Goal: Communication & Community: Answer question/provide support

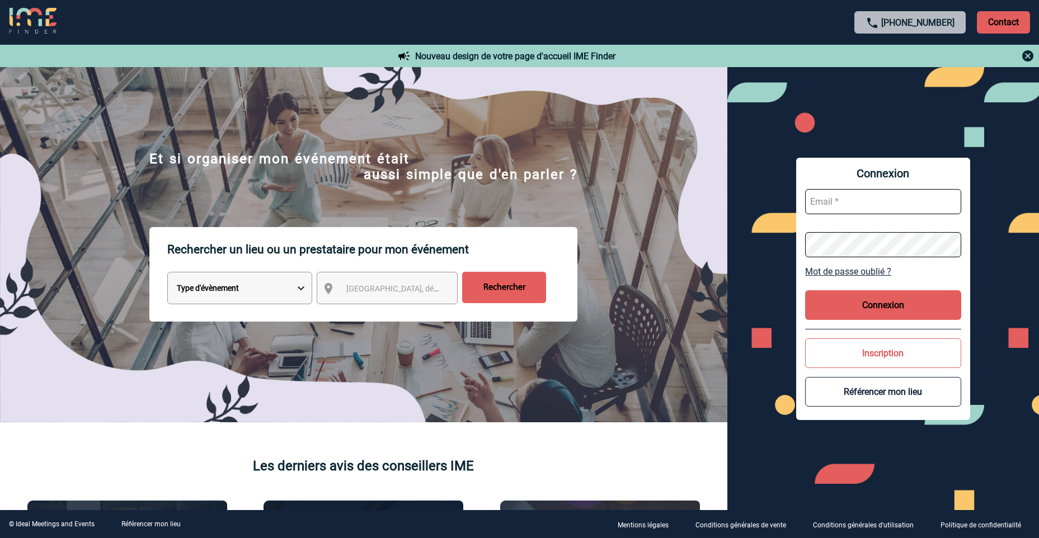
click at [857, 204] on input "text" at bounding box center [884, 201] width 156 height 25
type input "aurelie.moro@knds.fr"
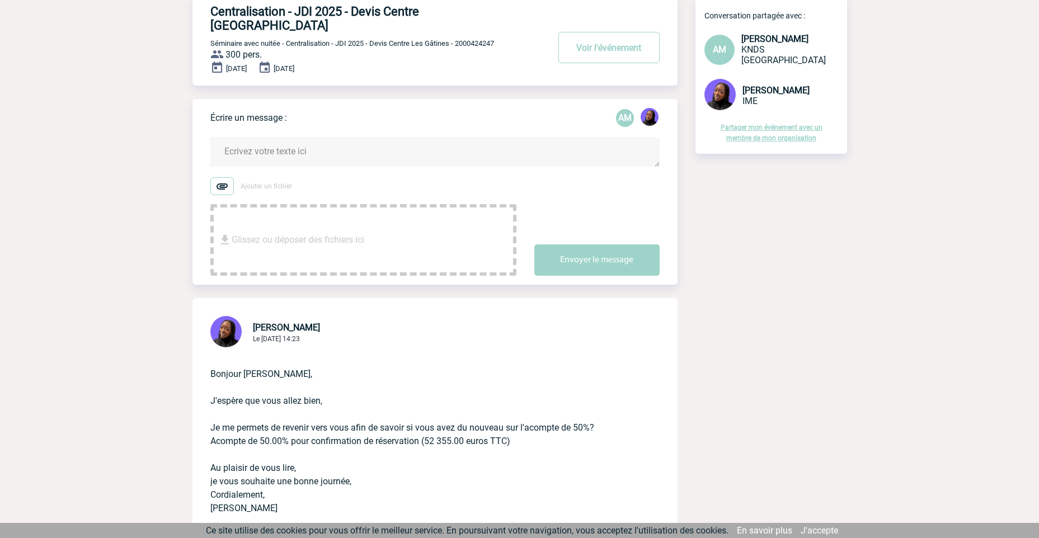
scroll to position [224, 0]
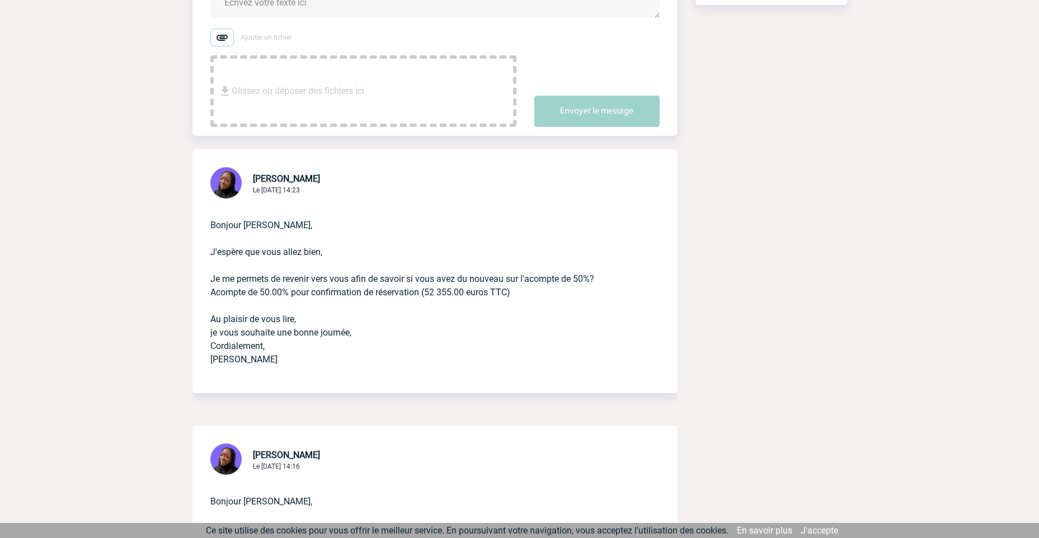
click at [554, 290] on p "Bonjour [PERSON_NAME], J'espère que vous allez bien, Je me permets de revenir v…" at bounding box center [419, 290] width 418 height 179
click at [558, 286] on p "Bonjour [PERSON_NAME], J'espère que vous allez bien, Je me permets de revenir v…" at bounding box center [419, 290] width 418 height 179
click at [566, 286] on p "Bonjour [PERSON_NAME], J'espère que vous allez bien, Je me permets de revenir v…" at bounding box center [419, 290] width 418 height 179
click at [467, 307] on p "Bonjour [PERSON_NAME], J'espère que vous allez bien, Je me permets de revenir v…" at bounding box center [419, 290] width 418 height 179
click at [330, 285] on p "Bonjour [PERSON_NAME], J'espère que vous allez bien, Je me permets de revenir v…" at bounding box center [419, 290] width 418 height 179
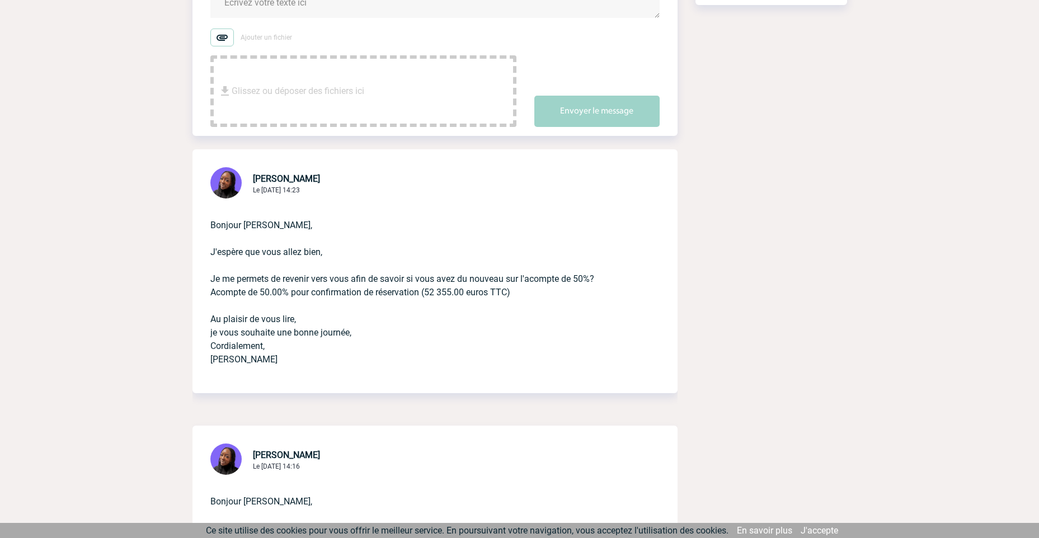
click at [357, 285] on p "Bonjour [PERSON_NAME], J'espère que vous allez bien, Je me permets de revenir v…" at bounding box center [419, 290] width 418 height 179
click at [396, 284] on p "Bonjour [PERSON_NAME], J'espère que vous allez bien, Je me permets de revenir v…" at bounding box center [419, 290] width 418 height 179
click at [391, 331] on p "Bonjour [PERSON_NAME], J'espère que vous allez bien, Je me permets de revenir v…" at bounding box center [419, 290] width 418 height 179
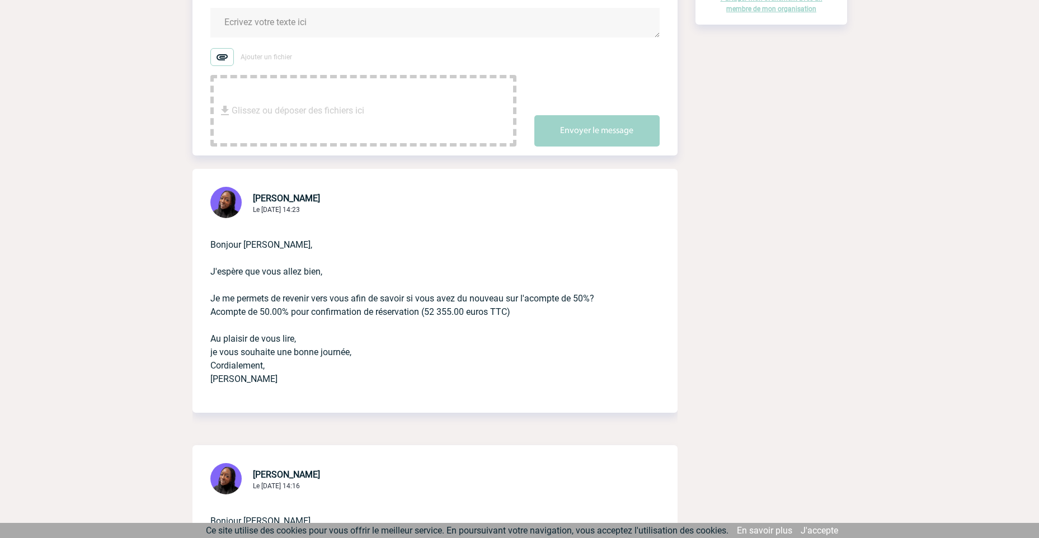
scroll to position [280, 0]
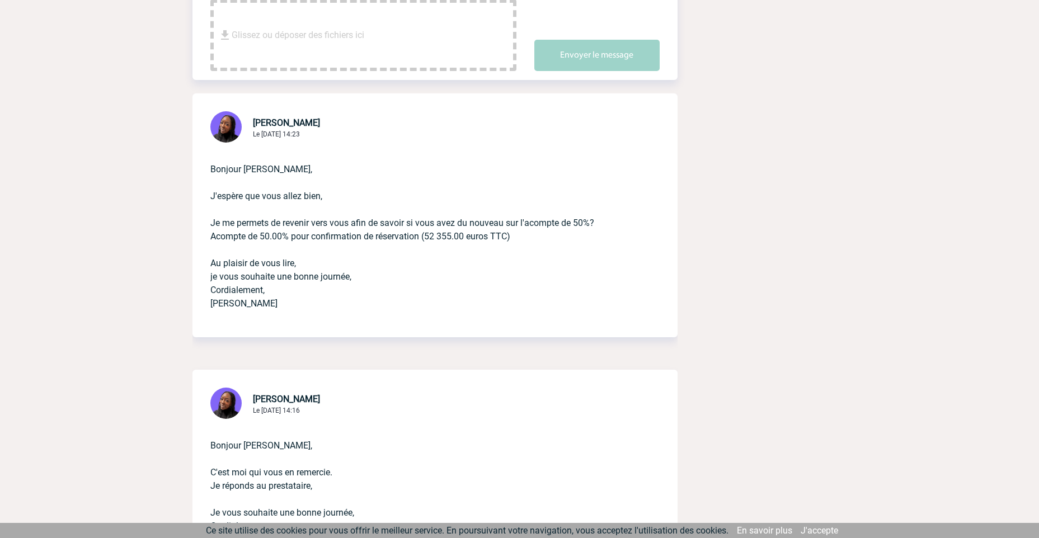
drag, startPoint x: 939, startPoint y: 214, endPoint x: 938, endPoint y: 177, distance: 36.9
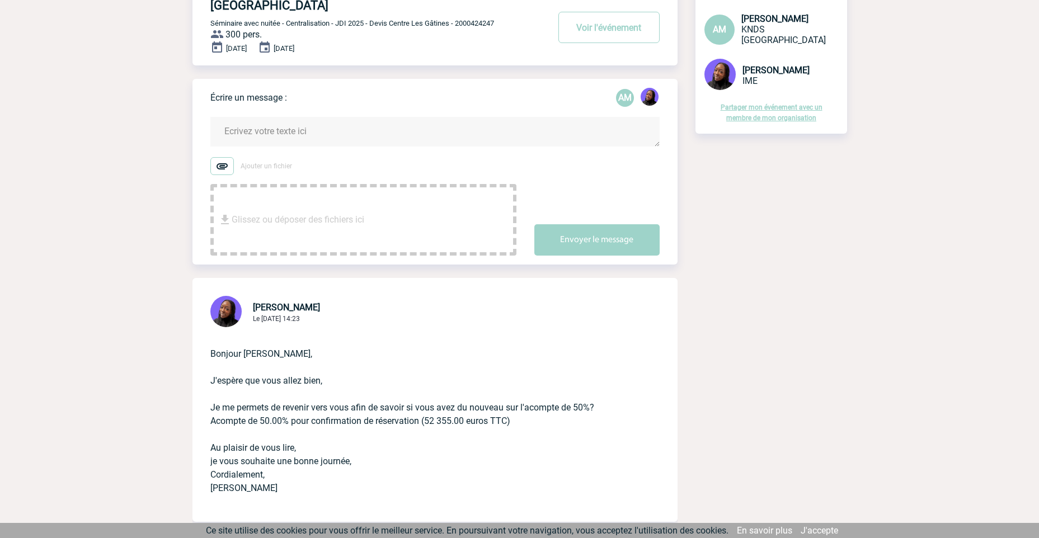
scroll to position [112, 0]
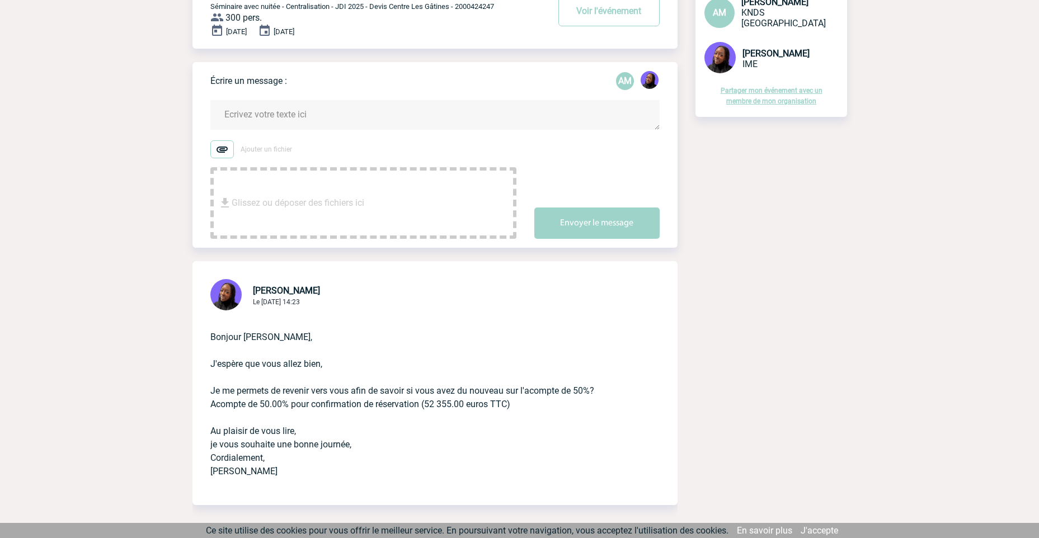
drag, startPoint x: 269, startPoint y: 113, endPoint x: 278, endPoint y: 105, distance: 11.9
click at [274, 109] on textarea at bounding box center [434, 115] width 449 height 30
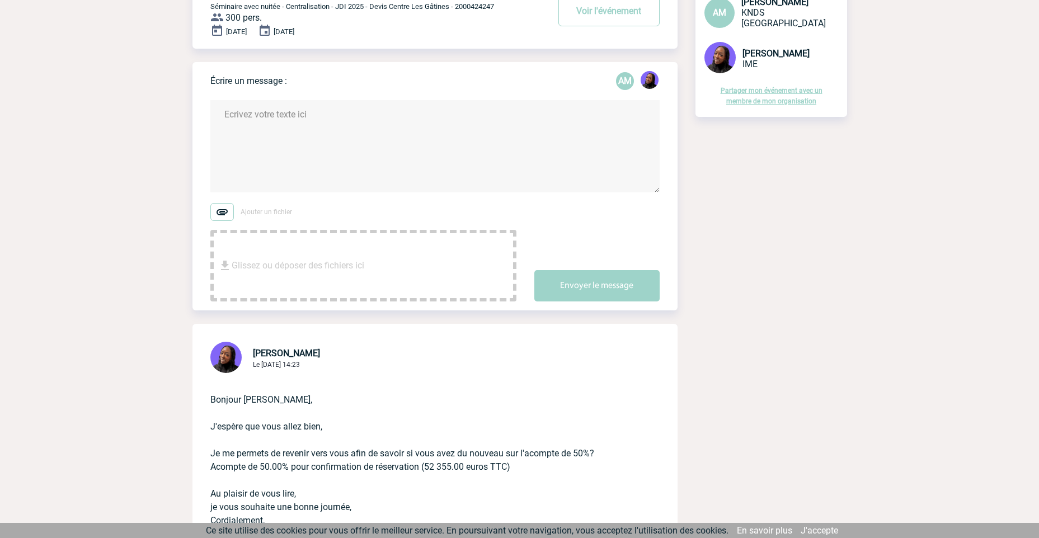
click at [279, 101] on textarea at bounding box center [434, 146] width 449 height 92
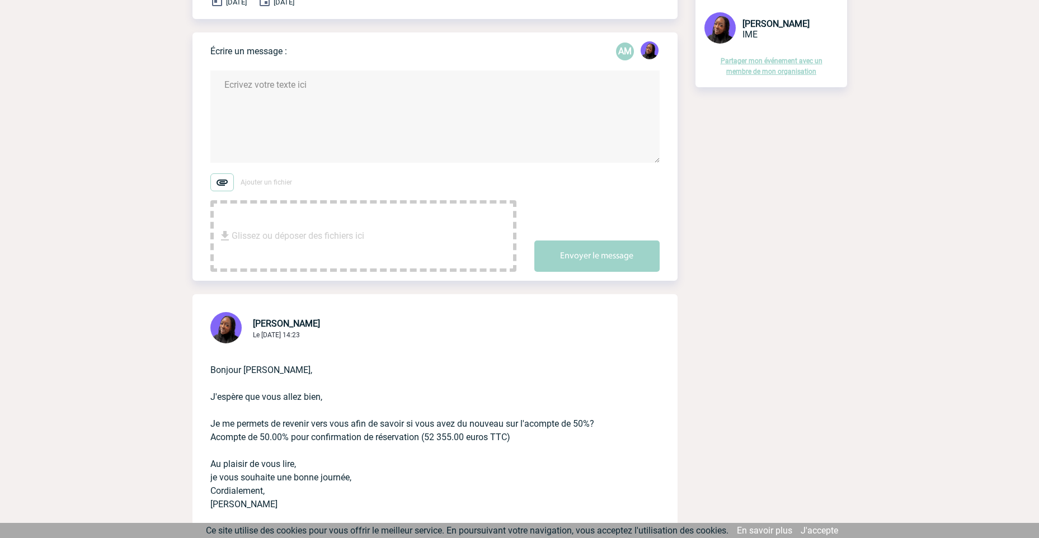
scroll to position [168, 0]
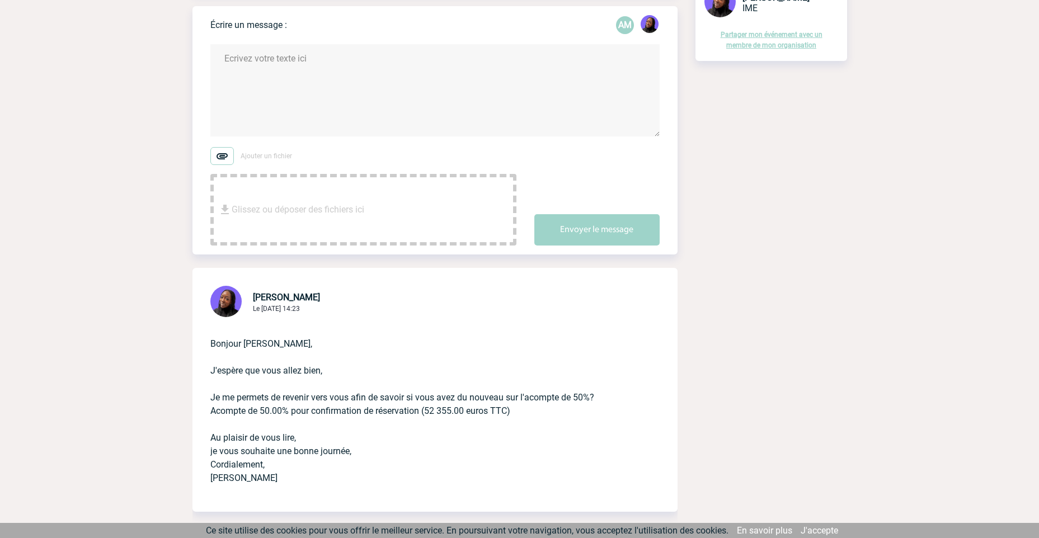
click at [273, 53] on textarea at bounding box center [434, 90] width 449 height 92
click at [334, 69] on textarea "Bonjour Tabaski, Je pourrais réception les 50 d'acompte lorsque j'aurai reçu la…" at bounding box center [434, 90] width 449 height 92
click at [569, 64] on textarea "Bonjour Tabaski, Je pourrais réception les 50% d'acompte lorsque j'aurai reçu l…" at bounding box center [434, 90] width 449 height 92
click at [537, 70] on textarea "Bonjour Tabaski, Je pourrais réception les 50% d'acompte lorsque j'aurai reçu l…" at bounding box center [434, 90] width 449 height 92
click at [536, 68] on textarea "Bonjour Tabaski, Je pourrais réception les 50% d'acompte lorsque j'aurai reçu l…" at bounding box center [434, 90] width 449 height 92
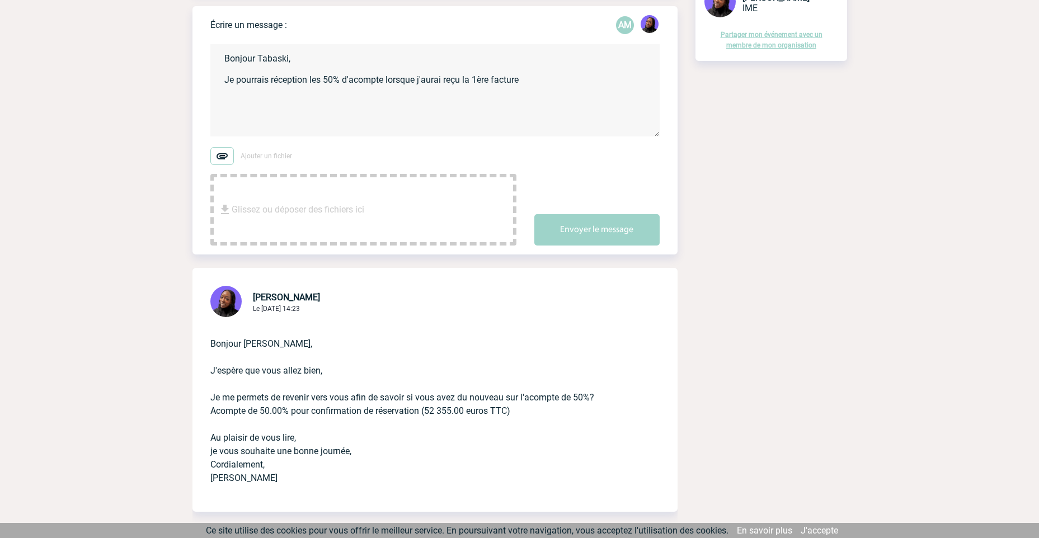
drag, startPoint x: 522, startPoint y: 66, endPoint x: 530, endPoint y: 66, distance: 7.8
click at [525, 66] on textarea "Bonjour Tabaski, Je pourrais réception les 50% d'acompte lorsque j'aurai reçu l…" at bounding box center [434, 90] width 449 height 92
click at [537, 65] on textarea "Bonjour Tabaski, Je pourrais réception les 50% d'acompte lorsque j'aurai reçu l…" at bounding box center [434, 90] width 449 height 92
type textarea "Bonjour Tabaski, Je pourrais réception les 50% d'acompte lorsque j'aurai reçu l…"
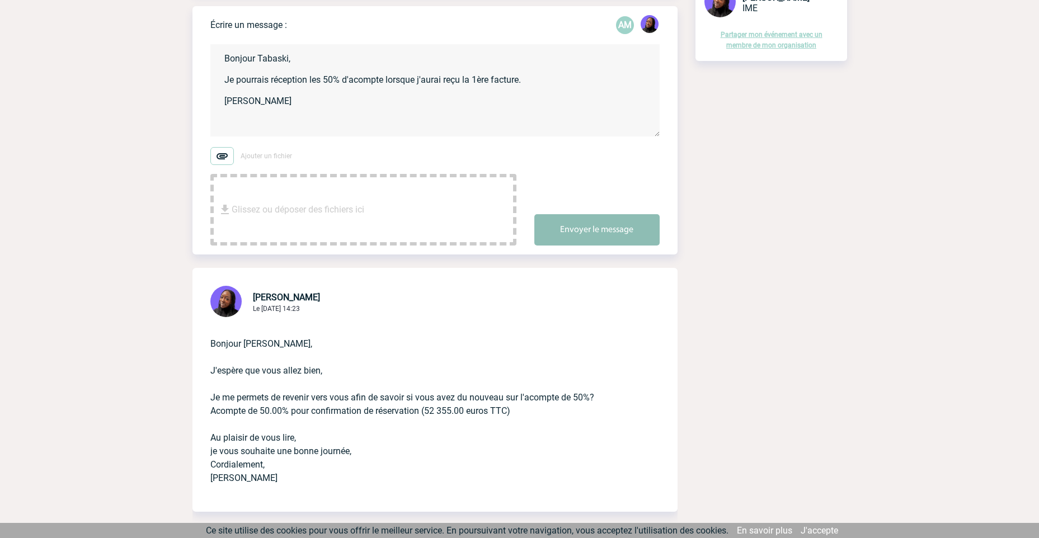
click at [572, 215] on button "Envoyer le message" at bounding box center [597, 229] width 125 height 31
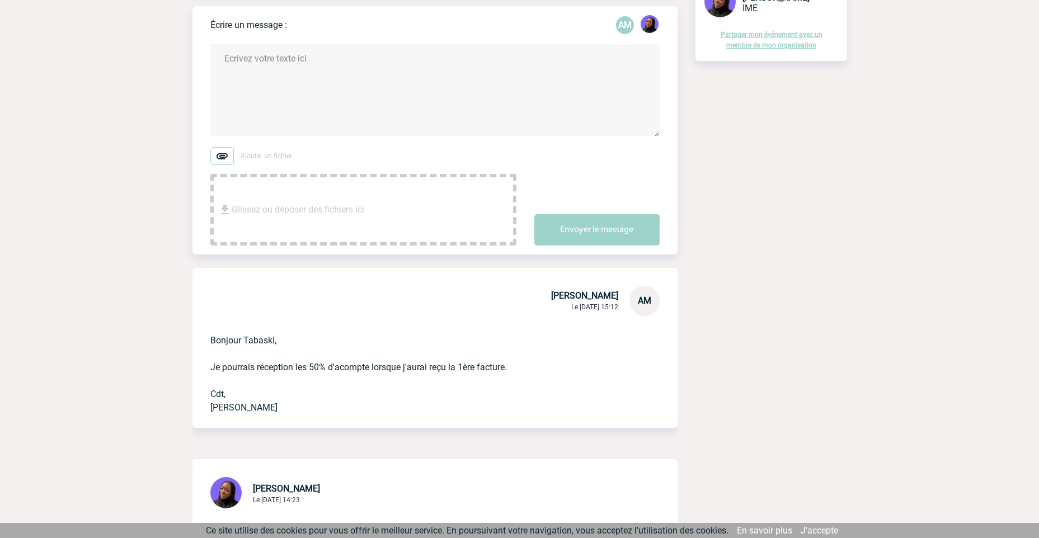
click at [321, 78] on textarea at bounding box center [434, 90] width 449 height 92
drag, startPoint x: 249, startPoint y: 45, endPoint x: 219, endPoint y: 49, distance: 29.9
click at [219, 49] on textarea "La ere facture est également à transmettre à notre service comptabilité pour ve…" at bounding box center [434, 90] width 449 height 92
click at [266, 45] on textarea "Les facture est également à transmettre à notre service comptabilité pour verse…" at bounding box center [434, 90] width 449 height 92
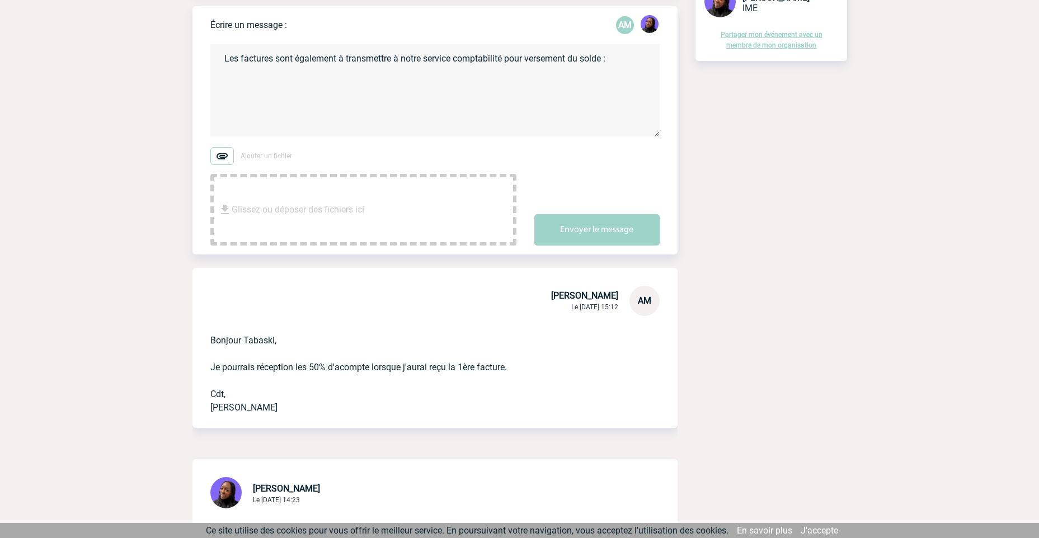
click at [358, 76] on textarea "Les factures sont également à transmettre à notre service comptabilité pour ver…" at bounding box center [434, 90] width 449 height 92
click at [298, 78] on textarea "Les factures sont également à transmettre à notre service comptabilité pour ver…" at bounding box center [434, 90] width 449 height 92
click at [230, 69] on textarea "Les factures sont également à transmettre à notre service comptabilité pour ver…" at bounding box center [434, 90] width 449 height 92
paste textarea "La facture sera à libeller à l’adresse ci-dessous : KNDS France Service Comptab…"
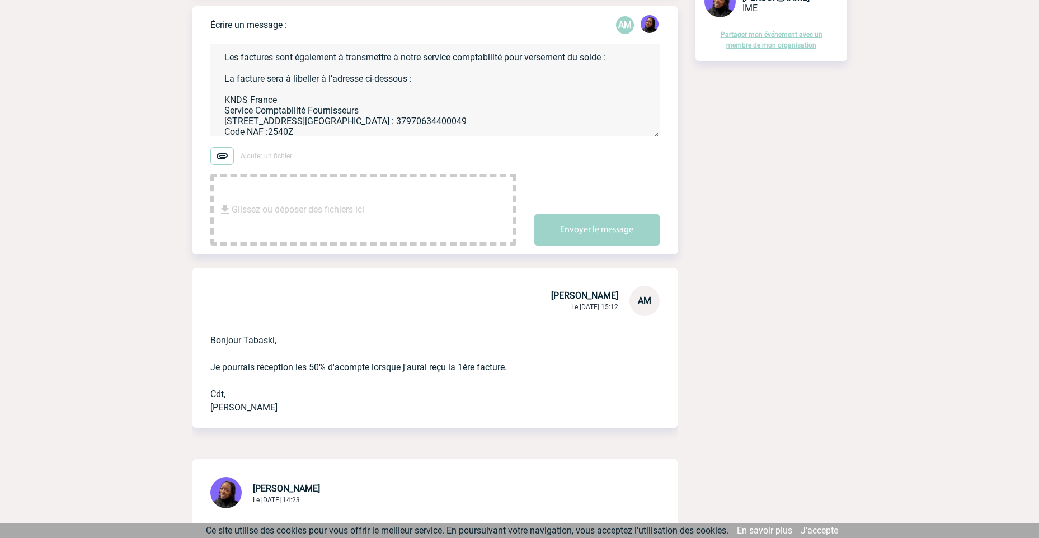
scroll to position [0, 0]
click at [451, 64] on textarea "Les factures sont également à transmettre à notre service comptabilité pour ver…" at bounding box center [434, 90] width 449 height 92
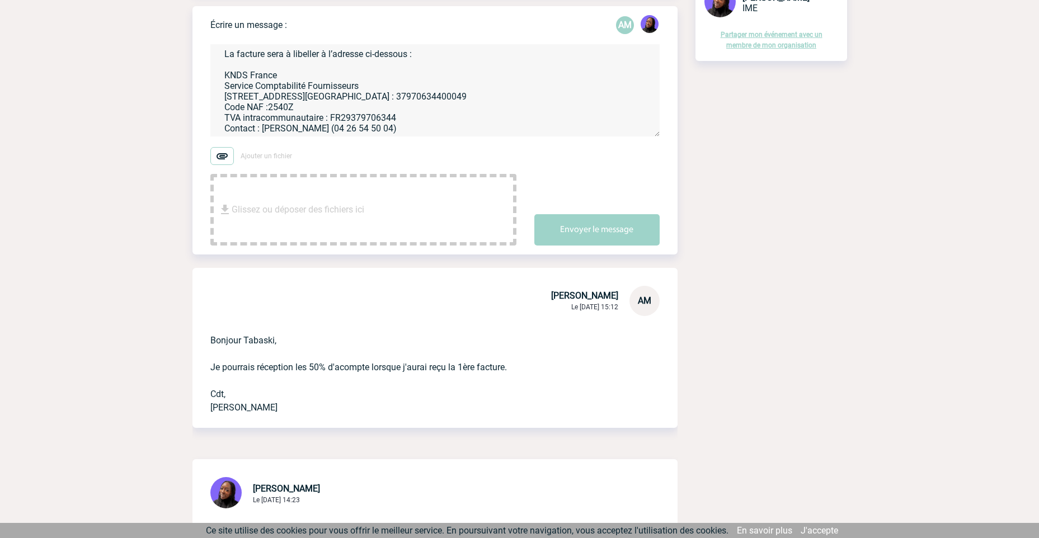
scroll to position [68, 0]
click at [398, 109] on textarea "Les factures sont également à transmettre à notre service comptabilité pour ver…" at bounding box center [434, 90] width 449 height 92
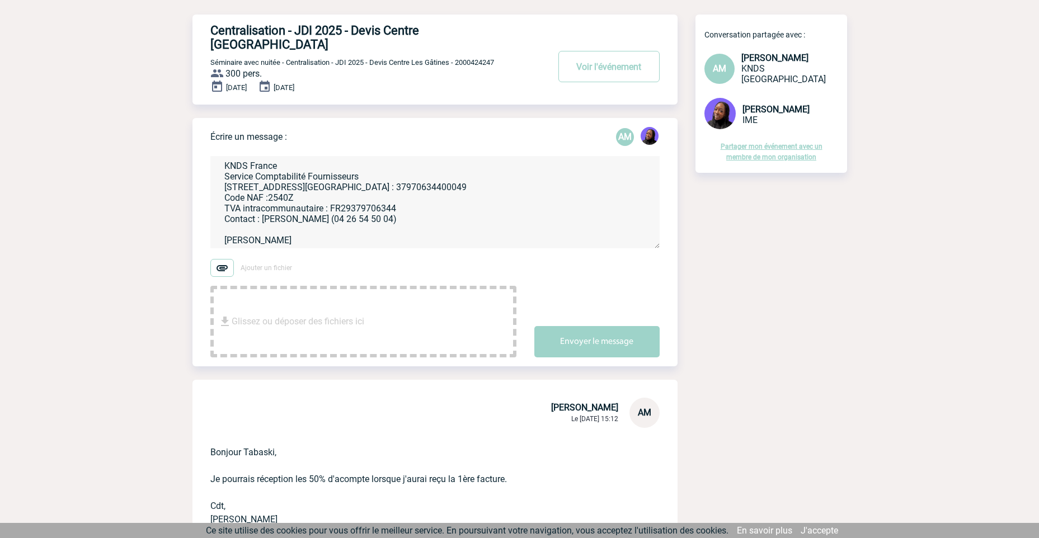
scroll to position [0, 0]
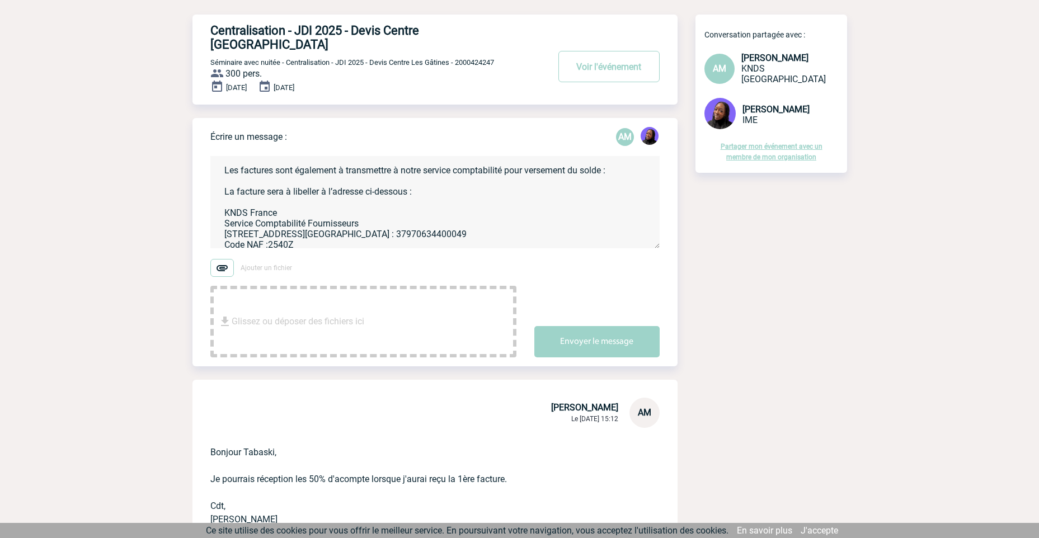
click at [484, 190] on textarea "Les factures sont également à transmettre à notre service comptabilité pour ver…" at bounding box center [434, 202] width 449 height 92
click at [497, 197] on textarea "Les factures sont également à transmettre à notre service comptabilité pour ver…" at bounding box center [434, 202] width 449 height 92
click at [614, 158] on textarea "Les factures sont également à transmettre à notre service comptabilité pour ver…" at bounding box center [434, 202] width 449 height 92
type textarea "Les factures sont également à transmettre à notre service comptabilité pour ver…"
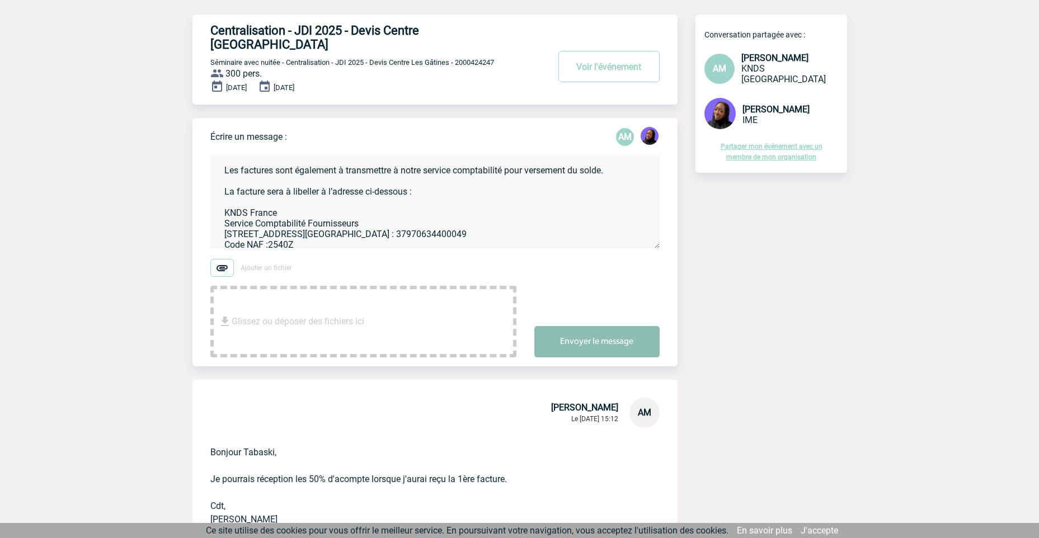
click at [620, 327] on button "Envoyer le message" at bounding box center [597, 341] width 125 height 31
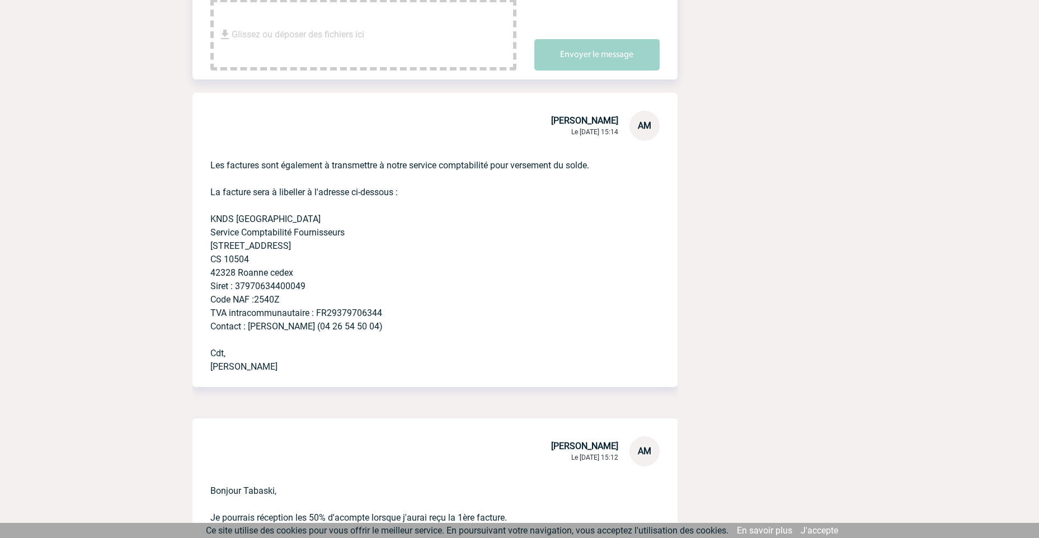
scroll to position [280, 0]
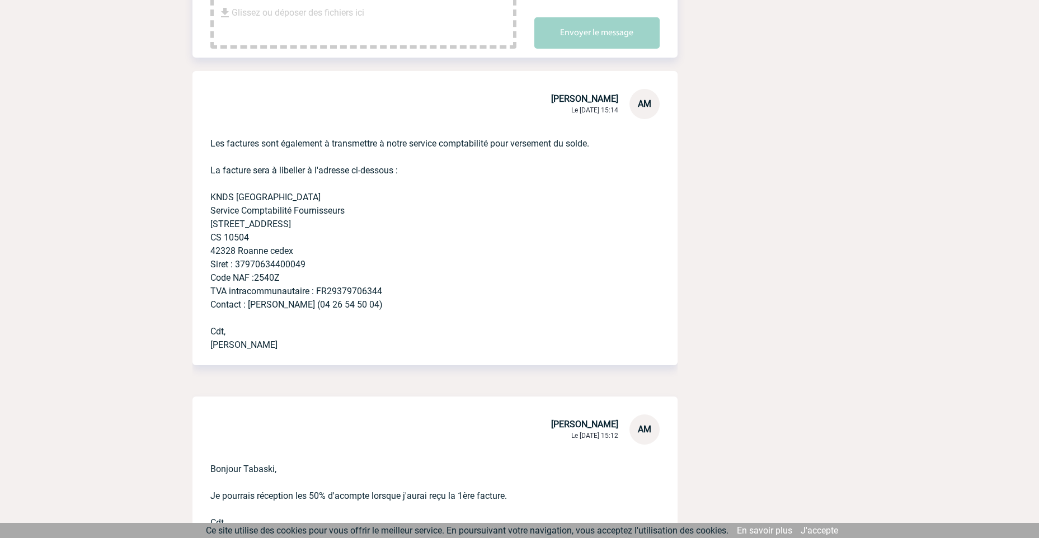
scroll to position [504, 0]
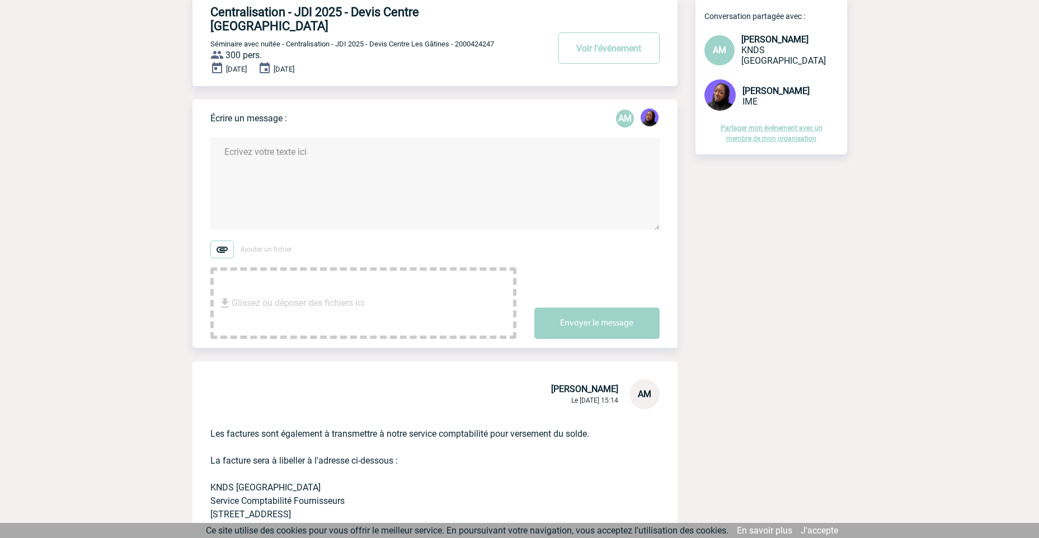
scroll to position [0, 0]
